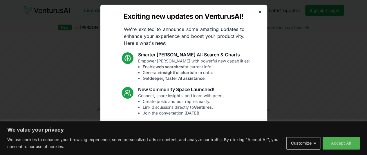
click at [258, 10] on icon "button" at bounding box center [260, 12] width 5 height 5
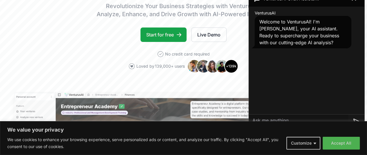
scroll to position [95, 0]
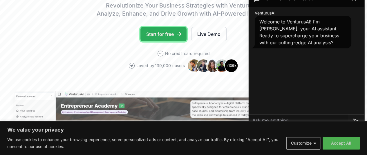
click at [169, 41] on link "Start for free" at bounding box center [163, 34] width 46 height 15
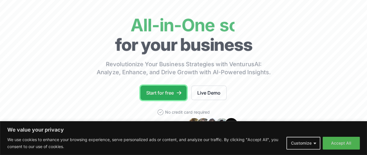
click at [169, 100] on link "Start for free" at bounding box center [163, 93] width 46 height 15
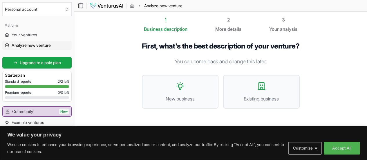
click at [169, 102] on span "New business" at bounding box center [180, 98] width 64 height 7
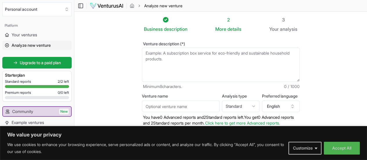
click at [191, 57] on textarea "Venture description (*)" at bounding box center [221, 65] width 158 height 34
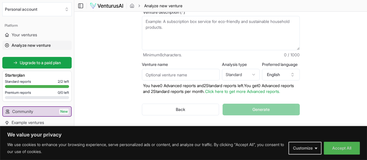
scroll to position [30, 0]
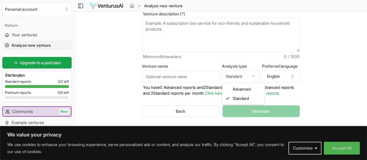
click at [235, 76] on html "We value your privacy We use cookies to enhance your browsing experience, serve…" at bounding box center [183, 50] width 367 height 160
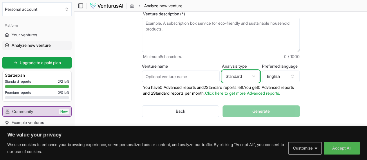
click at [118, 39] on html "We value your privacy We use cookies to enhance your browsing experience, serve…" at bounding box center [183, 50] width 367 height 160
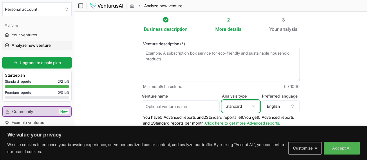
scroll to position [0, 0]
click at [160, 53] on textarea "Venture description (*)" at bounding box center [221, 65] width 158 height 34
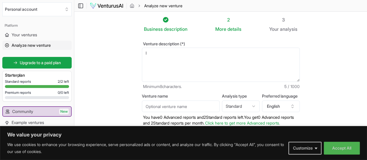
type textarea "I"
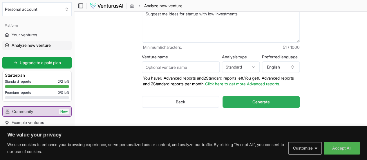
type textarea "Suggest me ideas for startup with low investments"
click at [270, 103] on span "Generate" at bounding box center [260, 102] width 17 height 6
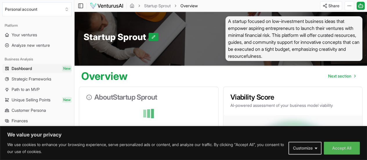
click at [271, 101] on h3 "Viability Score" at bounding box center [292, 97] width 125 height 7
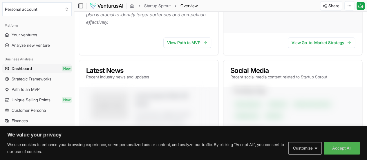
scroll to position [273, 0]
click at [193, 48] on link "View Path to MVP" at bounding box center [187, 42] width 48 height 10
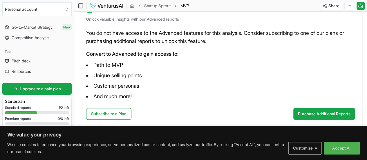
scroll to position [103, 0]
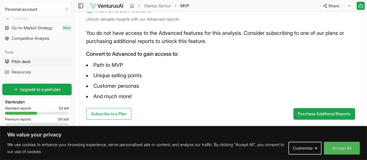
click at [27, 61] on span "Pitch deck" at bounding box center [21, 62] width 19 height 6
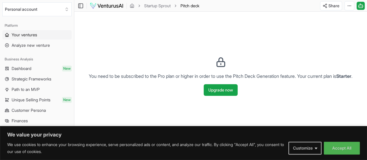
click at [41, 39] on link "Your ventures" at bounding box center [36, 34] width 69 height 9
